Goal: Information Seeking & Learning: Learn about a topic

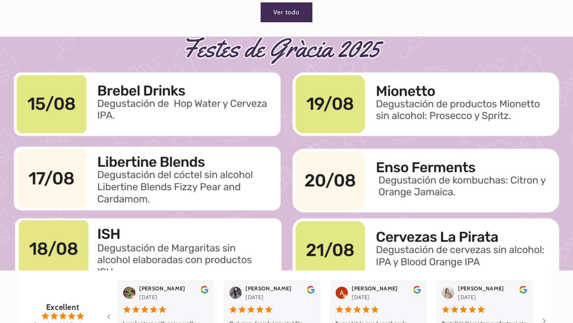
scroll to position [715, 0]
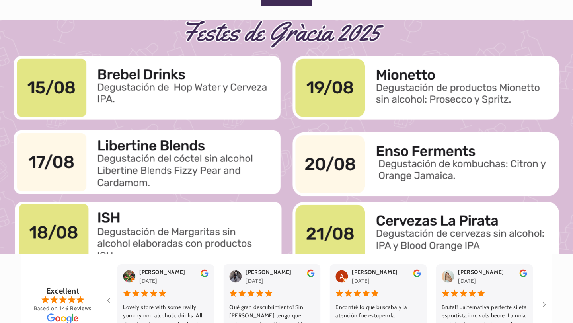
click at [385, 192] on div at bounding box center [286, 137] width 573 height 234
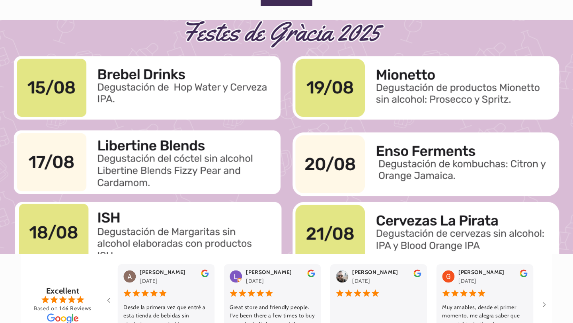
scroll to position [0, 0]
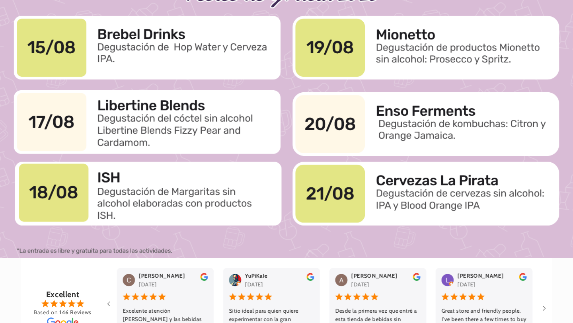
scroll to position [0, 518]
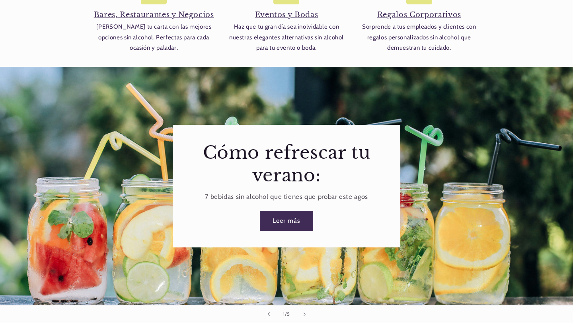
scroll to position [1316, 0]
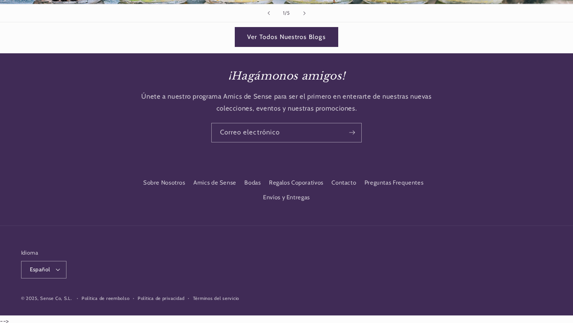
scroll to position [1556, 0]
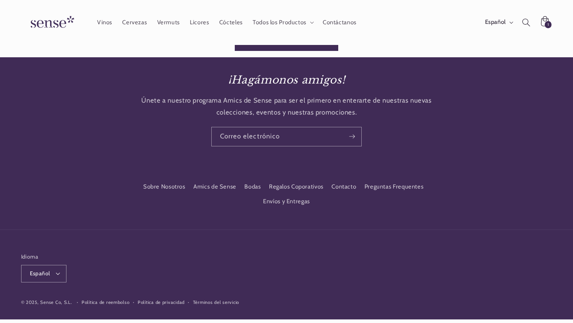
click at [281, 47] on div "Ver Todos Nuestros Blogs" at bounding box center [286, 41] width 573 height 31
click at [281, 46] on link "Ver Todos Nuestros Blogs" at bounding box center [286, 40] width 103 height 19
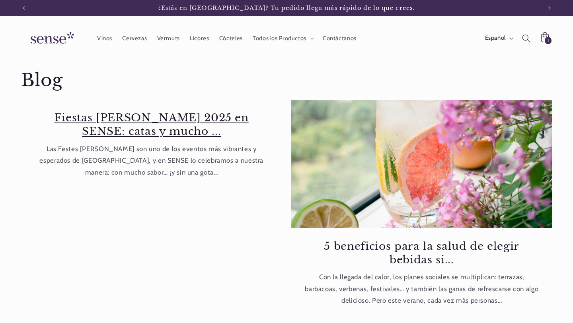
click at [210, 120] on link "Fiestas [PERSON_NAME] 2025 en SENSE: catas y mucho ..." at bounding box center [151, 124] width 236 height 27
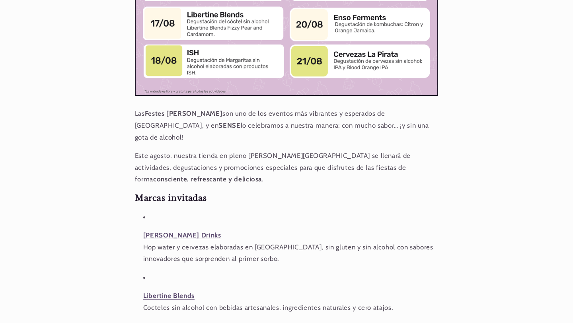
scroll to position [0, 518]
